Goal: Find specific page/section: Find specific page/section

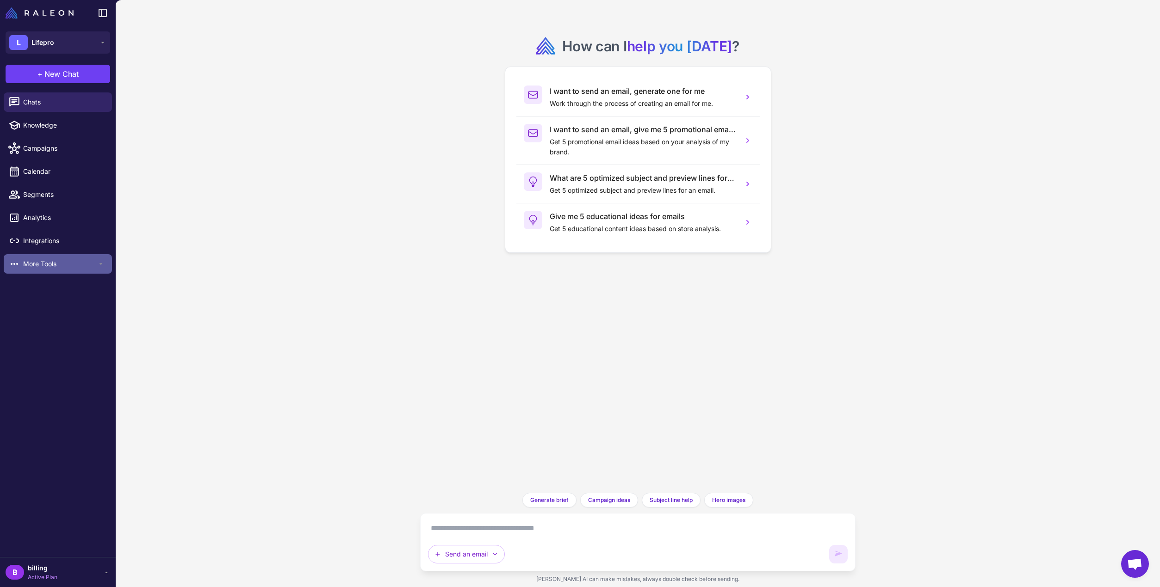
click at [94, 269] on span "More Tools" at bounding box center [60, 264] width 74 height 10
click at [71, 288] on span "Loyalty" at bounding box center [60, 285] width 74 height 10
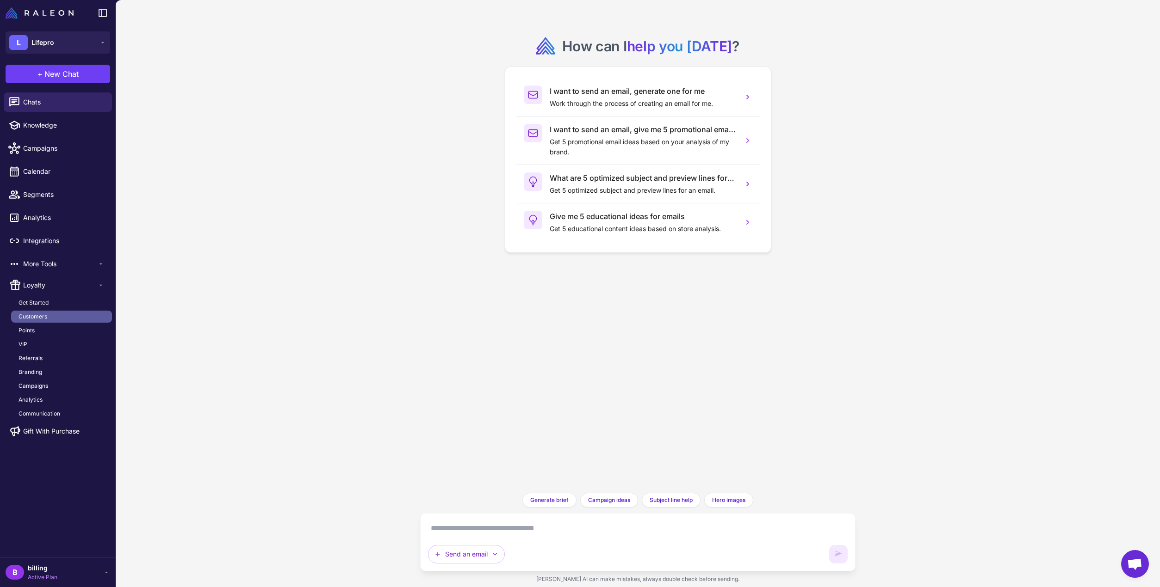
click at [34, 313] on span "Customers" at bounding box center [33, 317] width 29 height 8
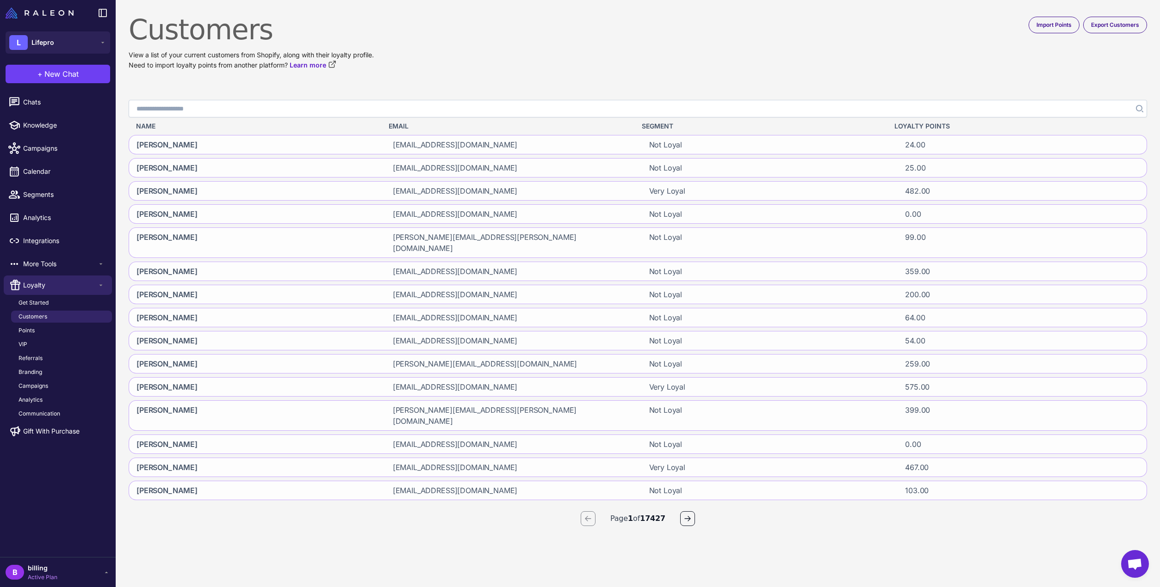
click at [176, 111] on input "Search" at bounding box center [638, 109] width 1018 height 18
click at [157, 106] on input "Search" at bounding box center [638, 109] width 1018 height 18
click at [153, 110] on input "Search" at bounding box center [638, 109] width 1018 height 18
click at [148, 111] on input "Search" at bounding box center [638, 109] width 1018 height 18
type input "**********"
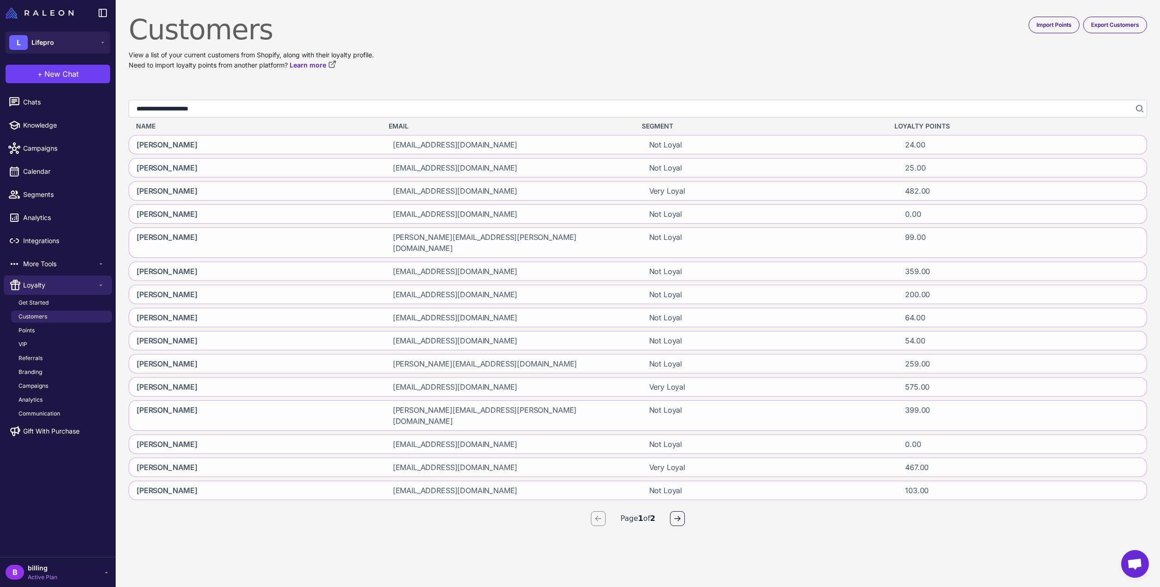
click at [1136, 110] on icon "Search" at bounding box center [1139, 108] width 6 height 6
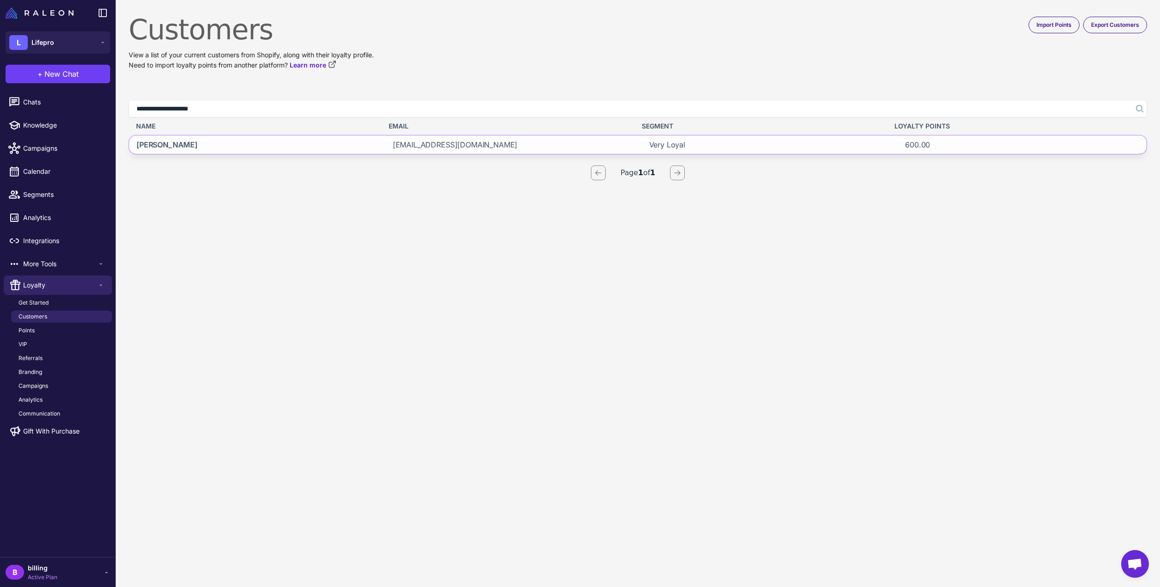
click at [404, 150] on span "hlplakeview6@gmail.com" at bounding box center [455, 144] width 125 height 11
